Goal: Task Accomplishment & Management: Manage account settings

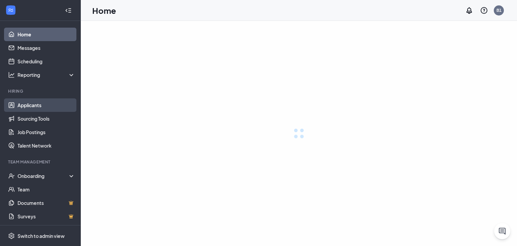
click at [34, 104] on link "Applicants" at bounding box center [46, 104] width 58 height 13
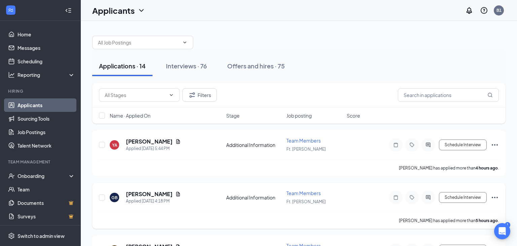
click at [494, 199] on icon "Ellipses" at bounding box center [495, 197] width 8 height 8
click at [176, 195] on icon "Document" at bounding box center [177, 193] width 5 height 5
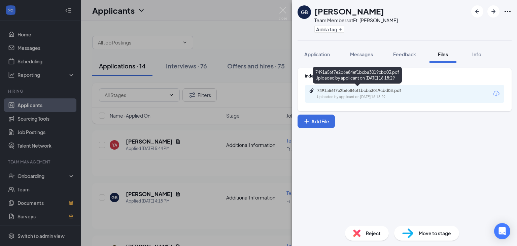
click at [335, 90] on div "7491a56f7e2b6e84ef1bcba3019cbd03.pdf" at bounding box center [364, 90] width 94 height 5
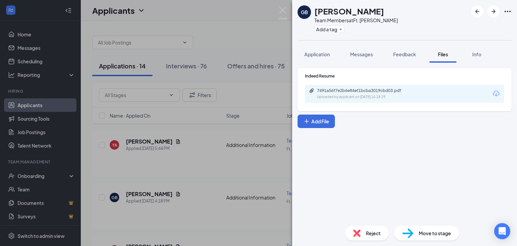
click at [245, 79] on div "GB [PERSON_NAME] Team Members at Ft. [PERSON_NAME] Add a tag Application Messag…" at bounding box center [258, 123] width 517 height 246
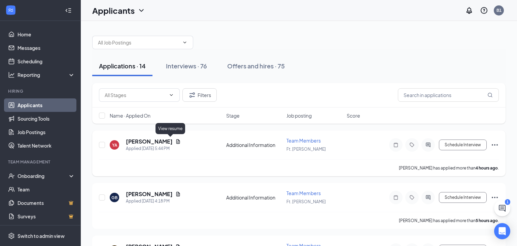
click at [175, 141] on icon "Document" at bounding box center [177, 141] width 5 height 5
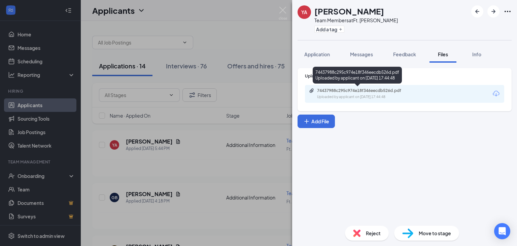
click at [370, 89] on div "74437988c295c974e18f346eecdb526d.pdf" at bounding box center [364, 90] width 94 height 5
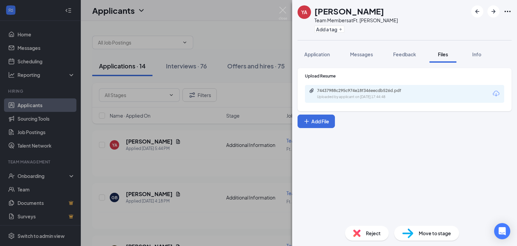
click at [222, 90] on div "YA [PERSON_NAME] Team Members at Ft. [PERSON_NAME] Add a tag Application Messag…" at bounding box center [258, 123] width 517 height 246
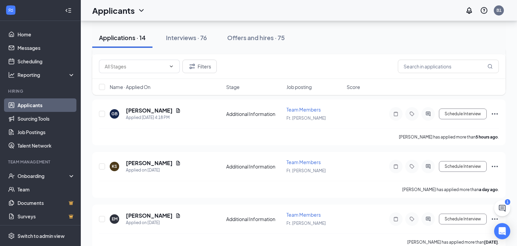
scroll to position [91, 0]
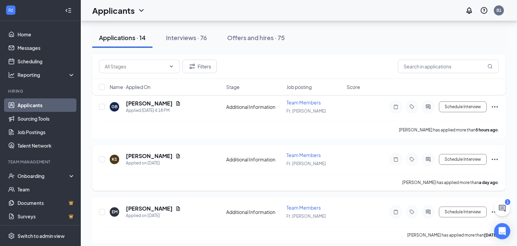
click at [176, 154] on icon "Document" at bounding box center [178, 155] width 4 height 4
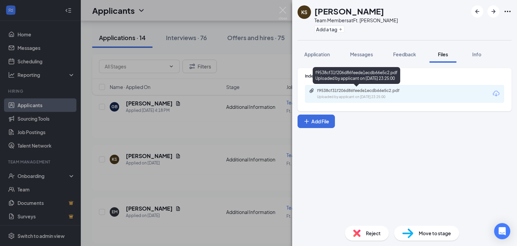
click at [356, 91] on div "f9538cf31f206d86feede1ecdb66e5c2.pdf" at bounding box center [364, 90] width 94 height 5
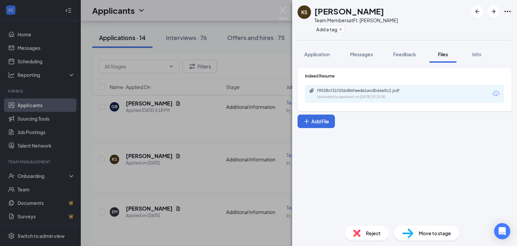
click at [234, 86] on div "KS [PERSON_NAME] Team Members at Ft. [PERSON_NAME] Add a tag Application Messag…" at bounding box center [258, 123] width 517 height 246
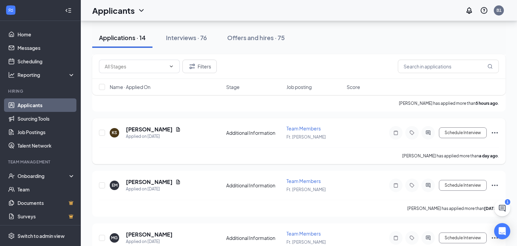
scroll to position [113, 0]
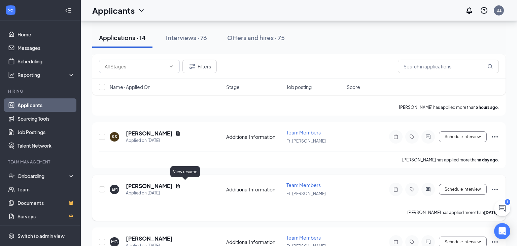
click at [181, 185] on icon "Document" at bounding box center [177, 185] width 5 height 5
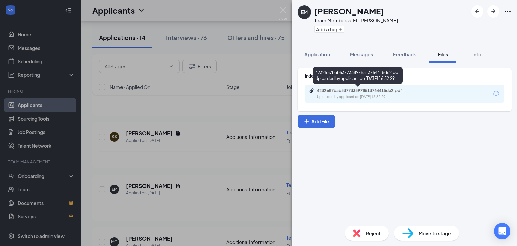
click at [353, 92] on div "4232687bab5377338978513764415de2.pdf" at bounding box center [364, 90] width 94 height 5
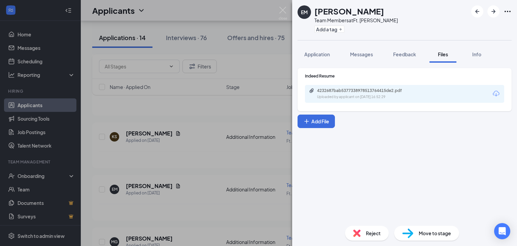
click at [191, 121] on div "EM [PERSON_NAME] Team Members at Ft. [PERSON_NAME] Add a tag Application Messag…" at bounding box center [258, 123] width 517 height 246
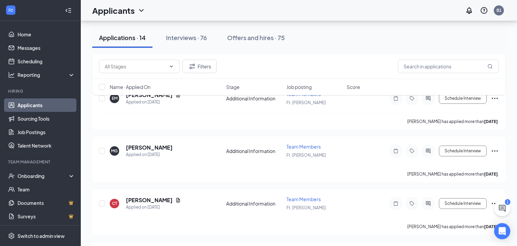
scroll to position [205, 0]
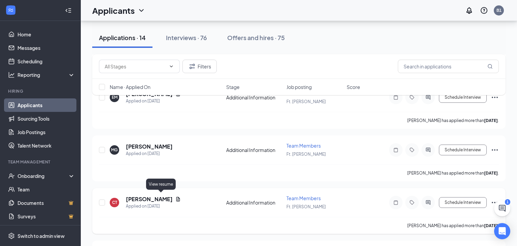
click at [175, 197] on icon "Document" at bounding box center [177, 198] width 5 height 5
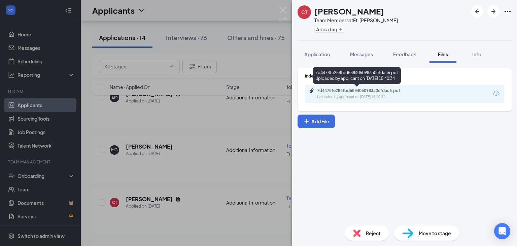
click at [363, 92] on div "7d4478fe288fbd5884050983a0efdac6.pdf" at bounding box center [364, 90] width 94 height 5
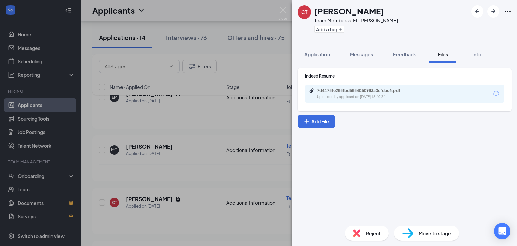
click at [177, 82] on div "CT [PERSON_NAME] Team Members at Ft. [PERSON_NAME] Add a tag Application Messag…" at bounding box center [258, 123] width 517 height 246
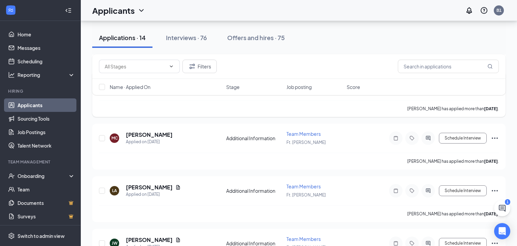
scroll to position [375, 0]
click at [176, 184] on icon "Document" at bounding box center [178, 186] width 4 height 4
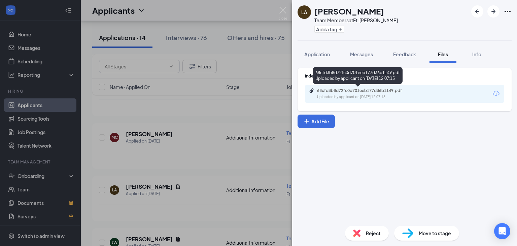
click at [353, 88] on div "68cfd3b8d72fc0d701eeb177d36b1149.pdf" at bounding box center [364, 90] width 94 height 5
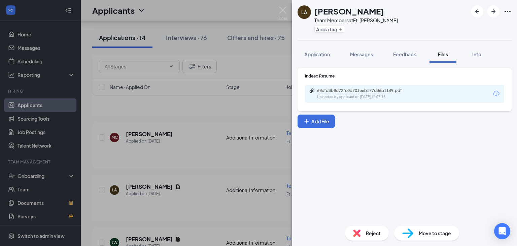
click at [206, 109] on div "LA [PERSON_NAME] Team Members at Ft. [PERSON_NAME] Add a tag Application Messag…" at bounding box center [258, 123] width 517 height 246
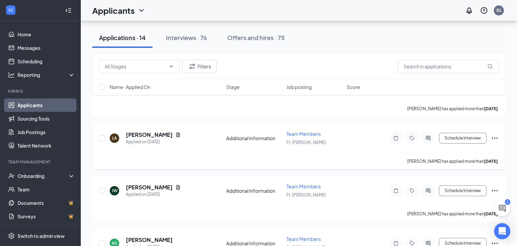
scroll to position [428, 0]
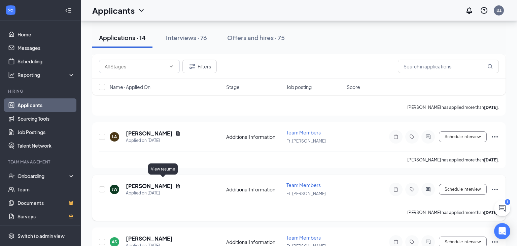
click at [175, 183] on icon "Document" at bounding box center [177, 185] width 5 height 5
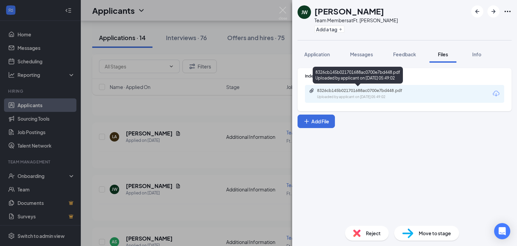
click at [344, 91] on div "8326cb145b021701688ac0700e7bd448.pdf" at bounding box center [364, 90] width 94 height 5
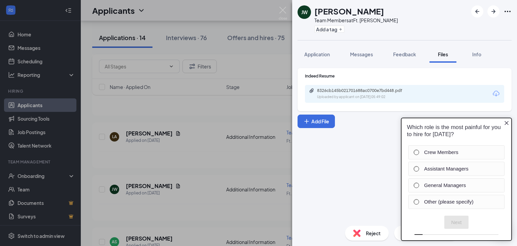
click at [264, 57] on div "[PERSON_NAME] Team Members at Ft. [PERSON_NAME] Add a tag Application Messages …" at bounding box center [258, 123] width 517 height 246
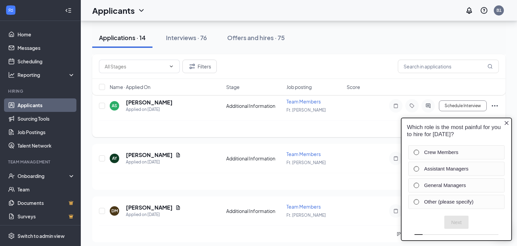
scroll to position [566, 0]
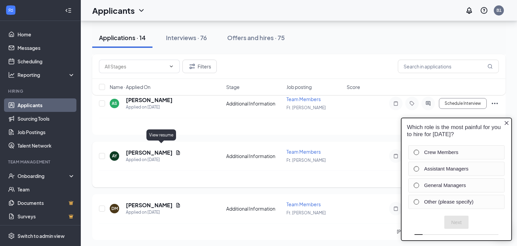
click at [176, 150] on icon "Document" at bounding box center [178, 152] width 4 height 4
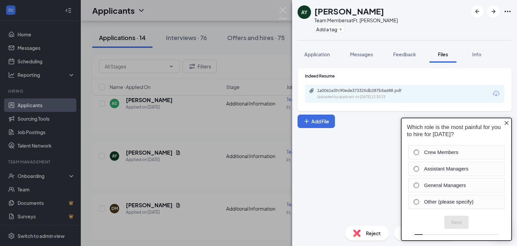
click at [506, 121] on icon "Close button" at bounding box center [506, 122] width 5 height 5
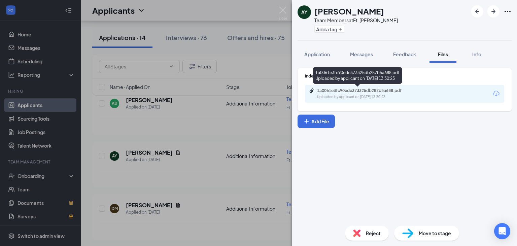
click at [400, 93] on div "1a0061e3fc90ede373325db287b5a688.pdf Uploaded by applicant on [DATE] 13:30:23" at bounding box center [363, 94] width 109 height 12
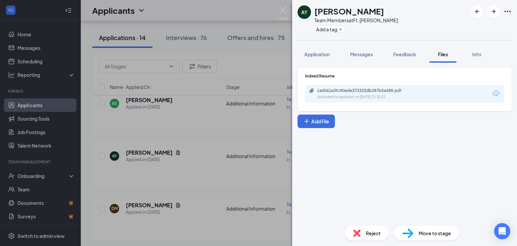
click at [231, 164] on div "AY [PERSON_NAME] Team Members at Ft. [PERSON_NAME] Add a tag Application Messag…" at bounding box center [258, 123] width 517 height 246
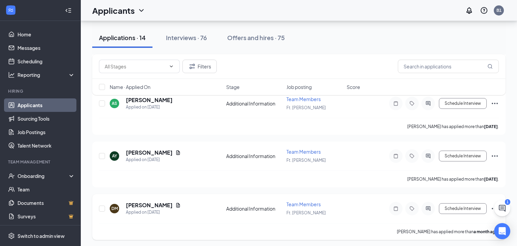
click at [175, 202] on icon "Document" at bounding box center [177, 204] width 5 height 5
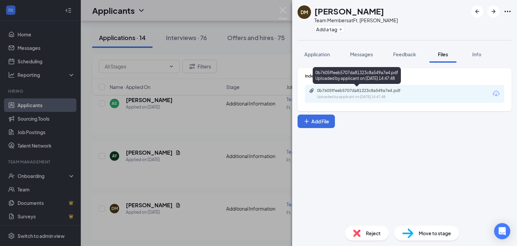
click at [373, 88] on div "0b7605ffeeb5707da81323c8a549a7e4.pdf" at bounding box center [364, 90] width 94 height 5
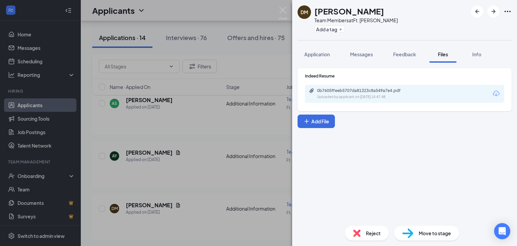
click at [181, 168] on div "DM [PERSON_NAME] Team Members at Ft. [PERSON_NAME] Add a tag Application Messag…" at bounding box center [258, 123] width 517 height 246
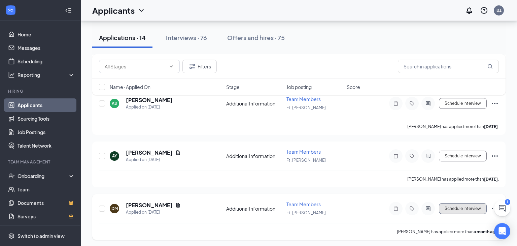
click at [472, 206] on button "Schedule Interview" at bounding box center [463, 208] width 48 height 11
type input "Onsite Interview (next stage)"
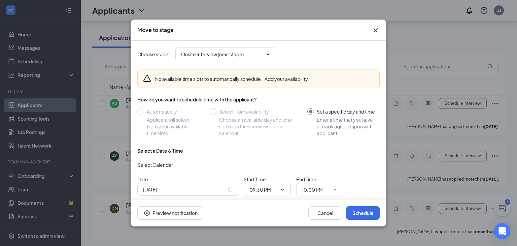
click at [208, 188] on input "[DATE]" at bounding box center [184, 188] width 83 height 7
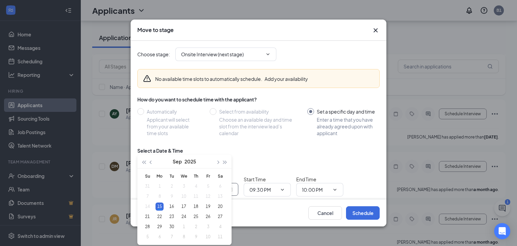
scroll to position [609, 0]
type input "[DATE]"
click at [173, 206] on div "16" at bounding box center [172, 205] width 8 height 8
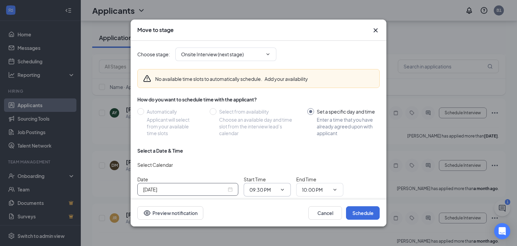
click at [273, 192] on input "09:30 PM" at bounding box center [263, 189] width 28 height 7
click at [270, 167] on div "02:00 AM" at bounding box center [264, 165] width 20 height 7
type input "02:00 AM"
click at [331, 194] on span "10:00 PM" at bounding box center [319, 189] width 47 height 13
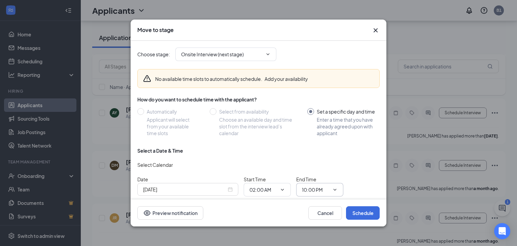
click at [319, 188] on input "10:00 PM" at bounding box center [316, 189] width 28 height 7
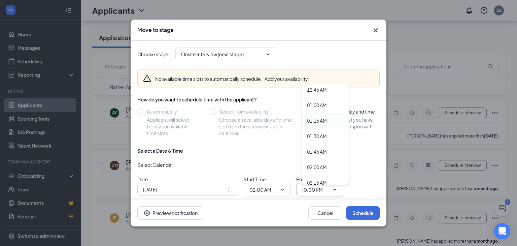
scroll to position [49, 0]
click at [320, 176] on div "02:15 AM" at bounding box center [325, 180] width 47 height 15
type input "02:15 AM"
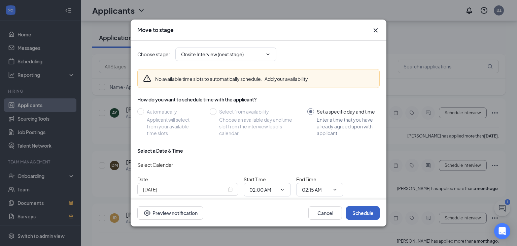
click at [363, 210] on button "Schedule" at bounding box center [363, 212] width 34 height 13
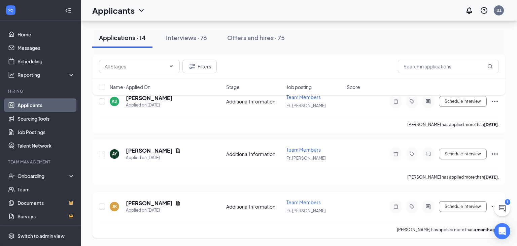
scroll to position [562, 0]
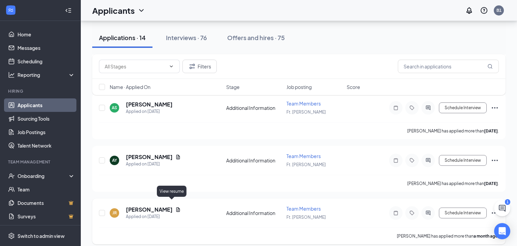
click at [175, 207] on icon "Document" at bounding box center [177, 209] width 5 height 5
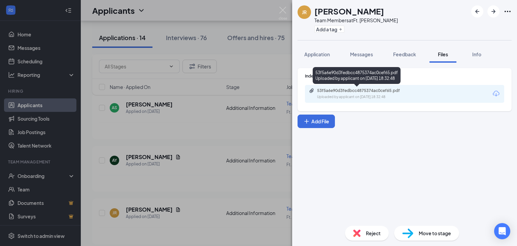
click at [359, 91] on div "53f5a6e90d3fedbcc4875374ac0cef65.pdf" at bounding box center [364, 90] width 94 height 5
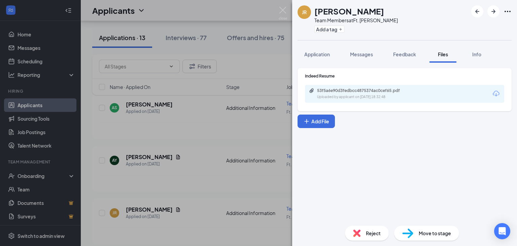
click at [296, 98] on div "Indeed Resume 53f5a6e90d3fedbcc4875374ac0cef65.pdf Uploaded by applicant on [DA…" at bounding box center [404, 141] width 225 height 157
click at [278, 97] on div "JR [PERSON_NAME] Team Members at Ft. [PERSON_NAME] Add a tag Application Messag…" at bounding box center [258, 123] width 517 height 246
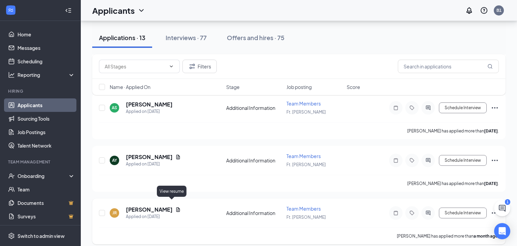
click at [175, 207] on icon "Document" at bounding box center [177, 209] width 5 height 5
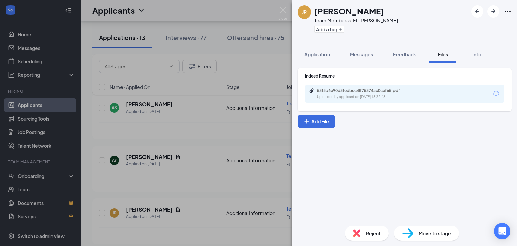
click at [236, 138] on div "JR [PERSON_NAME] Team Members at Ft. [PERSON_NAME] Add a tag Application Messag…" at bounding box center [258, 123] width 517 height 246
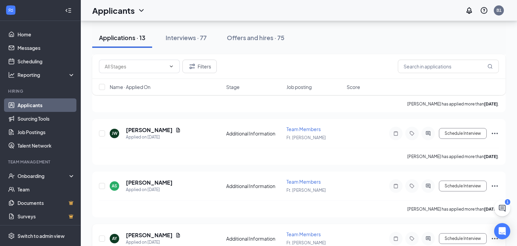
scroll to position [562, 0]
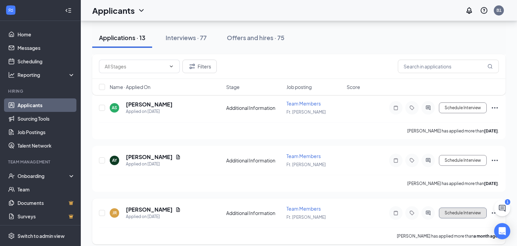
click at [462, 207] on button "Schedule Interview" at bounding box center [463, 212] width 48 height 11
type input "Onsite Interview (next stage)"
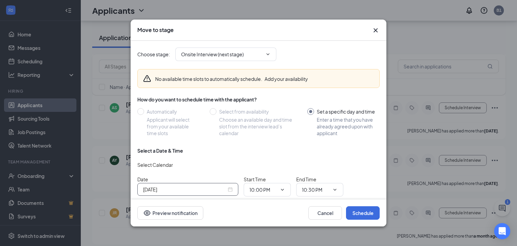
click at [230, 190] on div "[DATE]" at bounding box center [188, 188] width 90 height 7
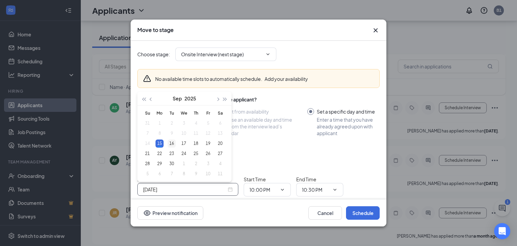
type input "[DATE]"
click at [170, 145] on div "16" at bounding box center [172, 143] width 8 height 8
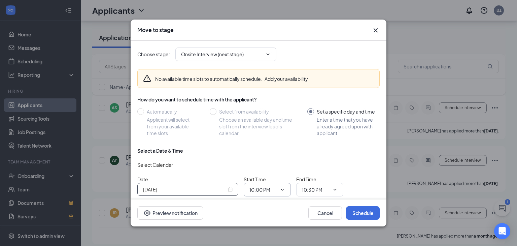
click at [269, 185] on span "10:00 PM" at bounding box center [267, 189] width 47 height 13
click at [281, 192] on span "10:00 PM" at bounding box center [267, 189] width 47 height 13
click at [282, 190] on icon "ChevronDown" at bounding box center [282, 189] width 5 height 5
click at [280, 189] on icon "ChevronDown" at bounding box center [282, 189] width 5 height 5
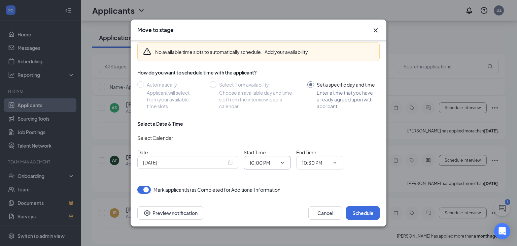
scroll to position [28, 0]
click at [280, 164] on icon "ChevronDown" at bounding box center [282, 161] width 5 height 5
click at [284, 161] on icon "ChevronDown" at bounding box center [282, 161] width 5 height 5
click at [262, 160] on input "10:00 PM" at bounding box center [263, 161] width 28 height 7
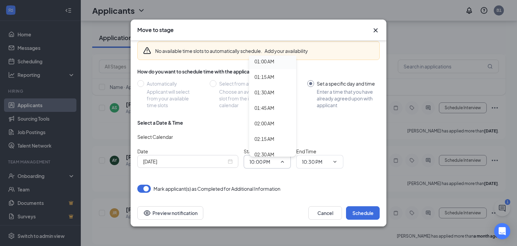
scroll to position [66, 0]
click at [273, 152] on div "02:30 AM" at bounding box center [264, 152] width 20 height 7
type input "02:30 AM"
click at [315, 166] on span "10:30 PM" at bounding box center [319, 161] width 47 height 13
click at [332, 163] on icon "ChevronDown" at bounding box center [334, 161] width 5 height 5
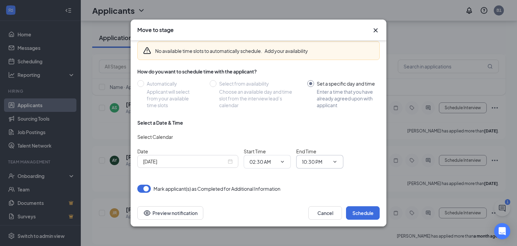
click at [318, 160] on input "10:30 PM" at bounding box center [316, 161] width 28 height 7
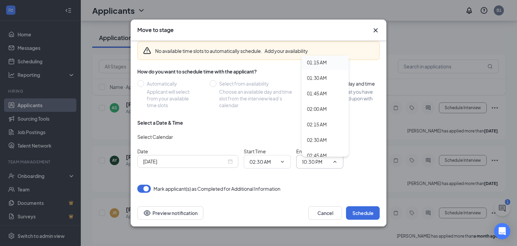
scroll to position [79, 0]
click at [321, 154] on div "02:45 AM" at bounding box center [317, 153] width 20 height 7
type input "02:45 AM"
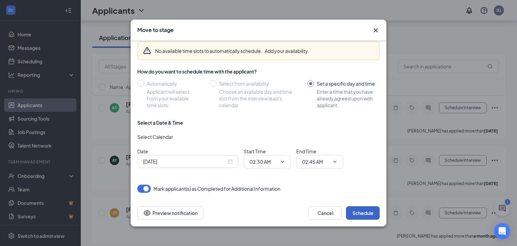
click at [366, 213] on button "Schedule" at bounding box center [363, 212] width 34 height 13
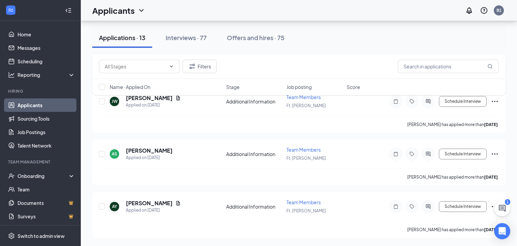
scroll to position [510, 0]
